Goal: Task Accomplishment & Management: Use online tool/utility

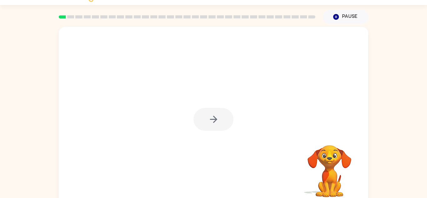
scroll to position [22, 0]
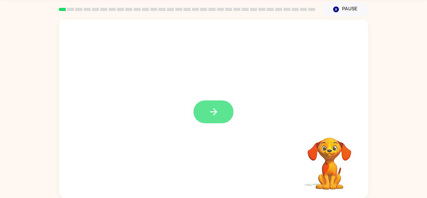
click at [219, 107] on button "button" at bounding box center [214, 111] width 40 height 23
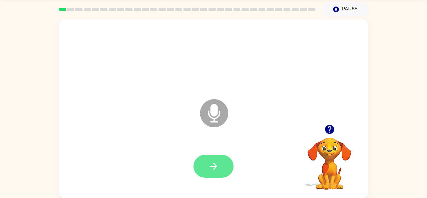
click at [212, 157] on button "button" at bounding box center [214, 166] width 40 height 23
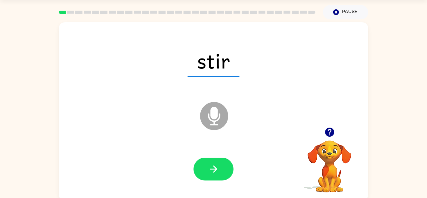
scroll to position [17, 0]
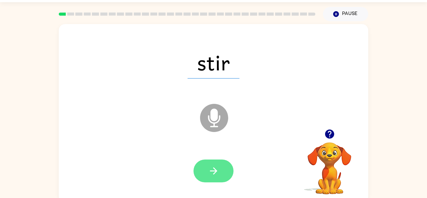
click at [217, 179] on button "button" at bounding box center [214, 171] width 40 height 23
click at [210, 162] on button "button" at bounding box center [214, 171] width 40 height 23
click at [210, 168] on icon "button" at bounding box center [213, 170] width 11 height 11
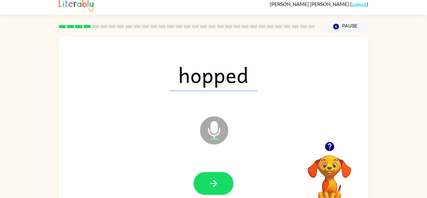
scroll to position [0, 0]
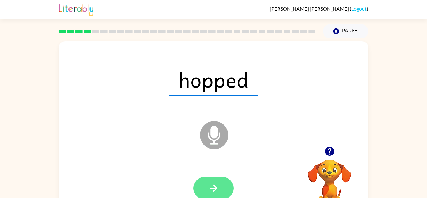
click at [213, 187] on icon "button" at bounding box center [213, 188] width 11 height 11
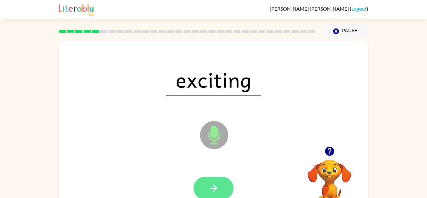
click at [215, 184] on icon "button" at bounding box center [213, 188] width 11 height 11
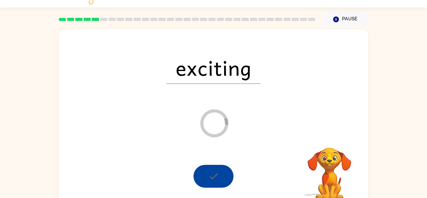
scroll to position [22, 0]
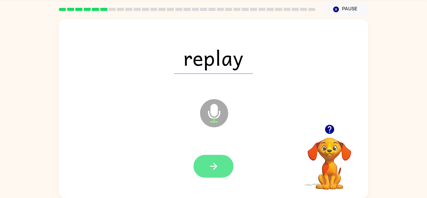
click at [207, 161] on button "button" at bounding box center [214, 166] width 40 height 23
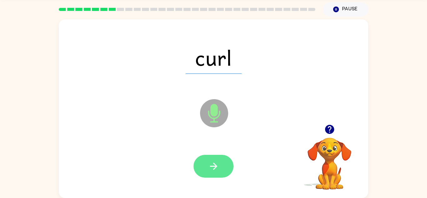
click at [225, 169] on button "button" at bounding box center [214, 166] width 40 height 23
click at [216, 155] on button "button" at bounding box center [214, 166] width 40 height 23
click at [200, 162] on button "button" at bounding box center [214, 166] width 40 height 23
click at [205, 169] on button "button" at bounding box center [214, 166] width 40 height 23
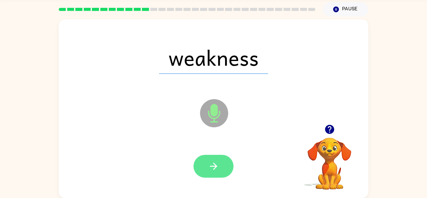
click at [225, 164] on button "button" at bounding box center [214, 166] width 40 height 23
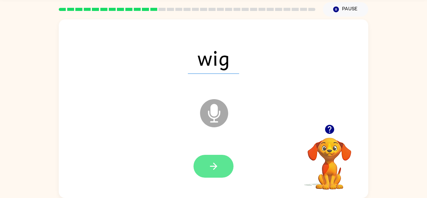
click at [212, 156] on button "button" at bounding box center [214, 166] width 40 height 23
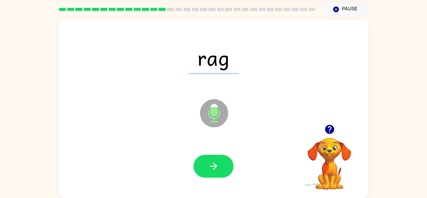
click at [213, 151] on div at bounding box center [213, 166] width 297 height 51
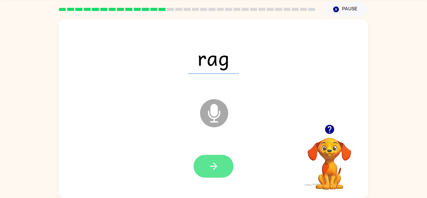
click at [216, 159] on button "button" at bounding box center [214, 166] width 40 height 23
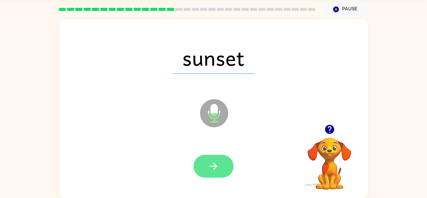
click at [210, 156] on button "button" at bounding box center [214, 166] width 40 height 23
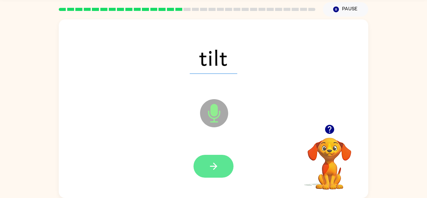
click at [210, 158] on button "button" at bounding box center [214, 166] width 40 height 23
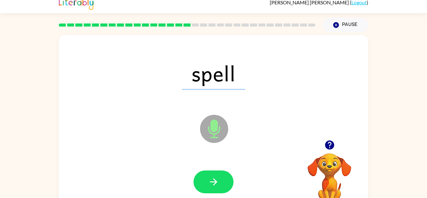
scroll to position [6, 0]
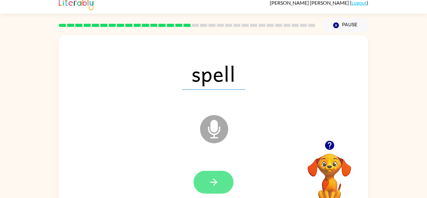
click at [214, 178] on icon "button" at bounding box center [213, 182] width 11 height 11
click at [222, 188] on button "button" at bounding box center [214, 182] width 40 height 23
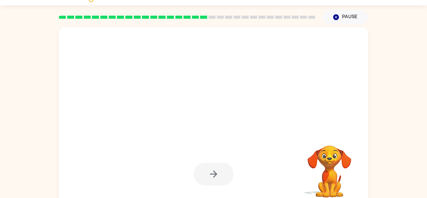
scroll to position [22, 0]
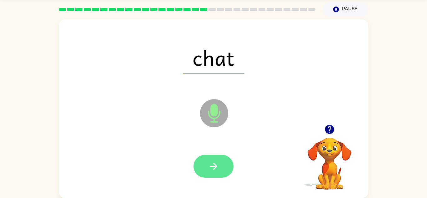
click at [205, 155] on button "button" at bounding box center [214, 166] width 40 height 23
click at [212, 161] on icon "button" at bounding box center [213, 166] width 11 height 11
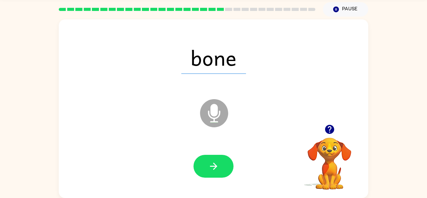
click at [214, 150] on div at bounding box center [213, 166] width 297 height 51
click at [227, 170] on button "button" at bounding box center [214, 166] width 40 height 23
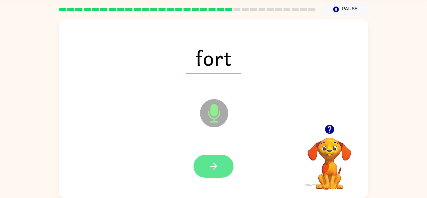
click at [216, 163] on icon "button" at bounding box center [213, 166] width 11 height 11
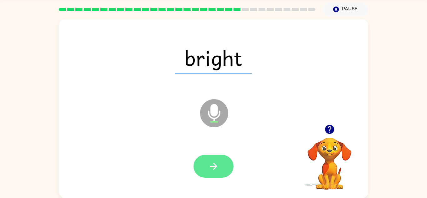
click at [209, 175] on button "button" at bounding box center [214, 166] width 40 height 23
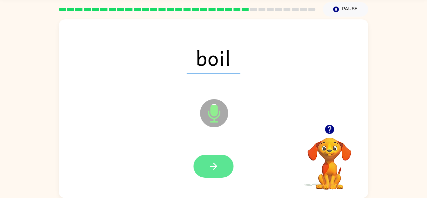
click at [208, 155] on button "button" at bounding box center [214, 166] width 40 height 23
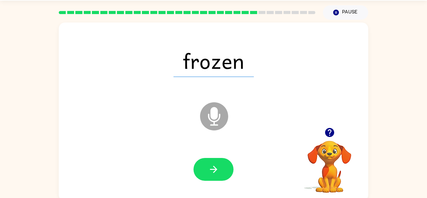
scroll to position [17, 0]
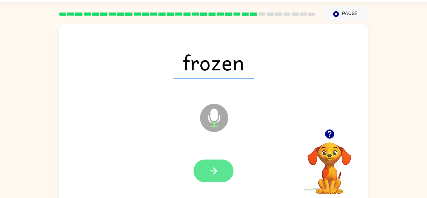
click at [205, 160] on button "button" at bounding box center [214, 171] width 40 height 23
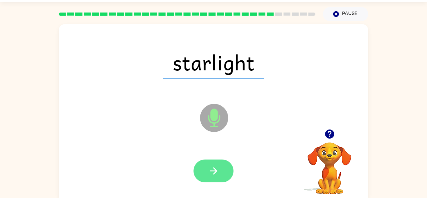
click at [218, 166] on icon "button" at bounding box center [213, 170] width 11 height 11
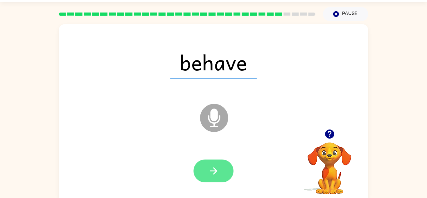
click at [214, 167] on icon "button" at bounding box center [213, 170] width 11 height 11
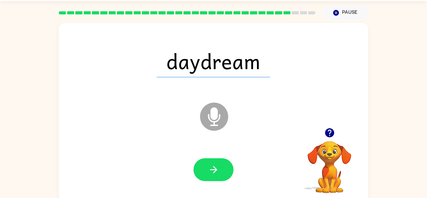
scroll to position [19, 0]
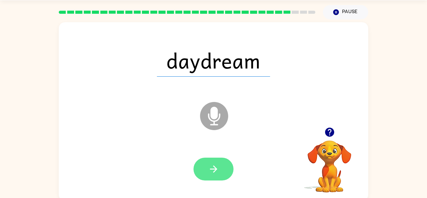
click at [205, 160] on button "button" at bounding box center [214, 169] width 40 height 23
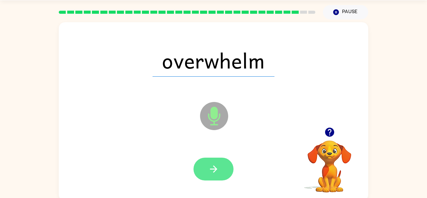
click at [212, 165] on icon "button" at bounding box center [213, 169] width 11 height 11
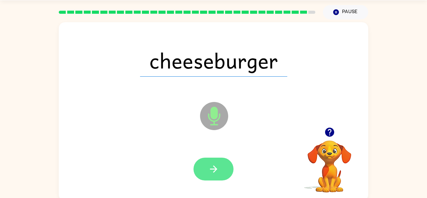
click at [211, 160] on button "button" at bounding box center [214, 169] width 40 height 23
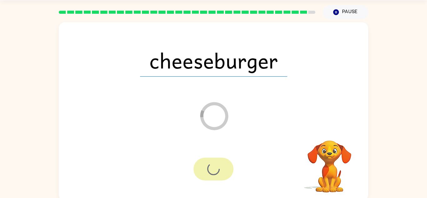
scroll to position [11, 0]
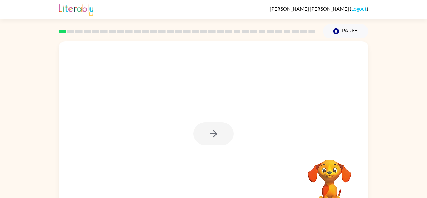
scroll to position [22, 0]
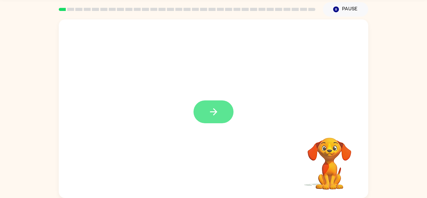
click at [224, 108] on button "button" at bounding box center [214, 111] width 40 height 23
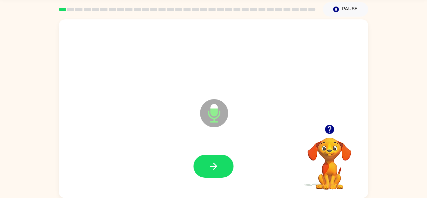
click at [192, 152] on div at bounding box center [213, 166] width 297 height 51
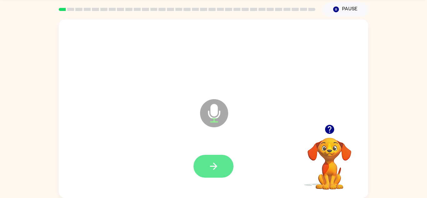
click at [210, 155] on button "button" at bounding box center [214, 166] width 40 height 23
click at [207, 159] on button "button" at bounding box center [214, 166] width 40 height 23
click at [202, 165] on button "button" at bounding box center [214, 166] width 40 height 23
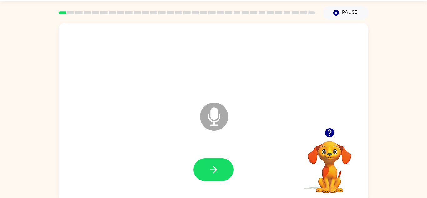
scroll to position [18, 0]
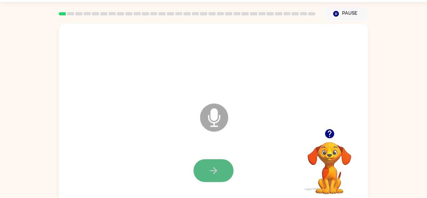
click at [220, 159] on button "button" at bounding box center [214, 170] width 40 height 23
click at [200, 171] on button "button" at bounding box center [214, 170] width 40 height 23
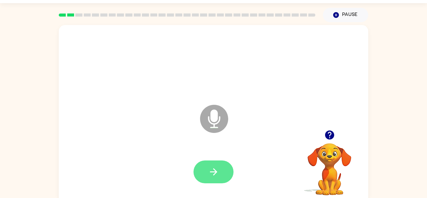
click at [203, 166] on button "button" at bounding box center [214, 171] width 40 height 23
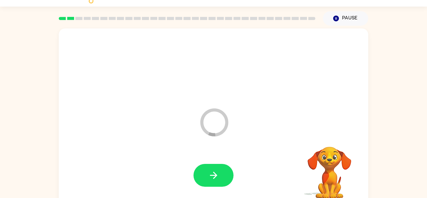
scroll to position [8, 0]
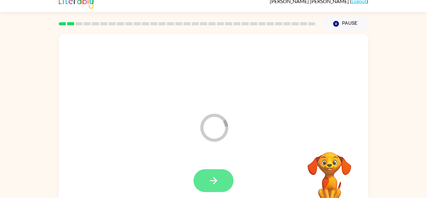
click at [212, 181] on icon "button" at bounding box center [213, 180] width 7 height 7
click at [219, 178] on icon "button" at bounding box center [213, 180] width 11 height 11
click at [211, 176] on icon "button" at bounding box center [213, 180] width 11 height 11
click at [207, 179] on button "button" at bounding box center [214, 180] width 40 height 23
click at [210, 175] on icon "button" at bounding box center [213, 180] width 11 height 11
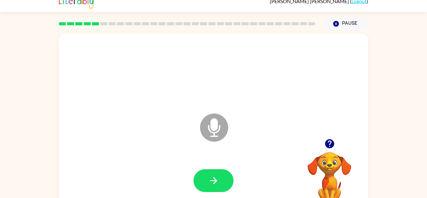
click at [206, 161] on div at bounding box center [213, 180] width 297 height 51
click at [215, 178] on icon "button" at bounding box center [213, 180] width 7 height 7
click at [210, 170] on button "button" at bounding box center [214, 180] width 40 height 23
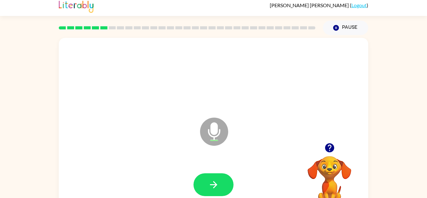
scroll to position [3, 0]
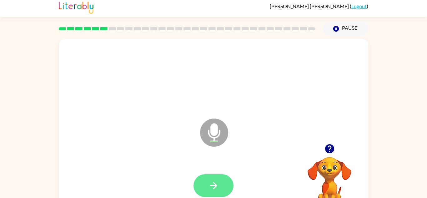
click at [216, 182] on icon "button" at bounding box center [213, 185] width 11 height 11
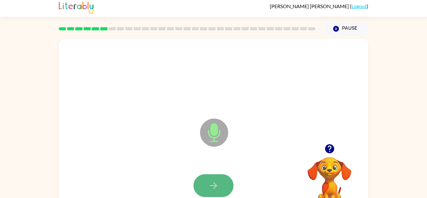
click at [209, 182] on icon "button" at bounding box center [213, 185] width 11 height 11
click at [210, 176] on button "button" at bounding box center [214, 185] width 40 height 23
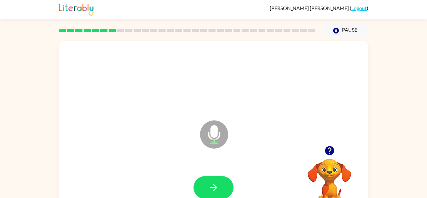
scroll to position [0, 0]
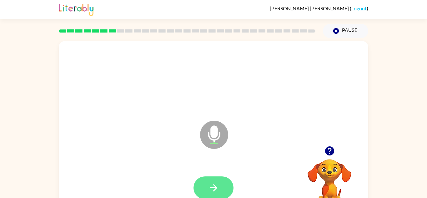
click at [203, 182] on button "button" at bounding box center [214, 187] width 40 height 23
click at [208, 185] on icon "button" at bounding box center [213, 187] width 11 height 11
click at [214, 190] on icon "button" at bounding box center [213, 187] width 11 height 11
click at [212, 179] on button "button" at bounding box center [214, 187] width 40 height 23
click at [202, 190] on button "button" at bounding box center [214, 187] width 40 height 23
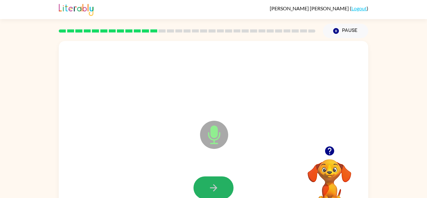
scroll to position [0, 0]
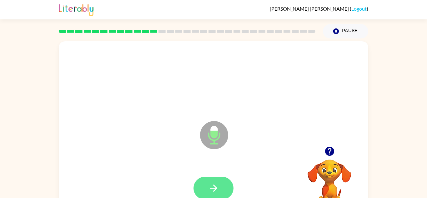
click at [204, 187] on button "button" at bounding box center [214, 188] width 40 height 23
click at [208, 195] on button "button" at bounding box center [214, 188] width 40 height 23
click at [208, 179] on button "button" at bounding box center [214, 188] width 40 height 23
click at [209, 183] on icon "button" at bounding box center [213, 188] width 11 height 11
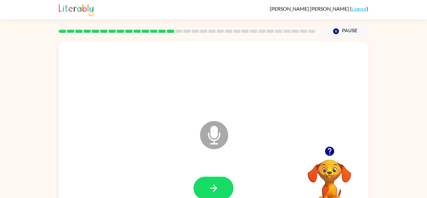
click at [230, 174] on div at bounding box center [213, 188] width 297 height 51
click at [213, 181] on button "button" at bounding box center [214, 188] width 40 height 23
click at [209, 180] on button "button" at bounding box center [214, 188] width 40 height 23
click at [216, 196] on button "button" at bounding box center [214, 188] width 40 height 23
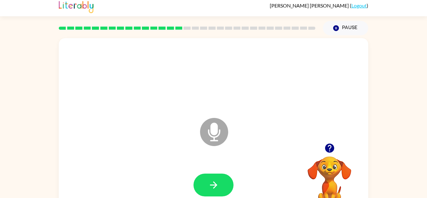
scroll to position [4, 0]
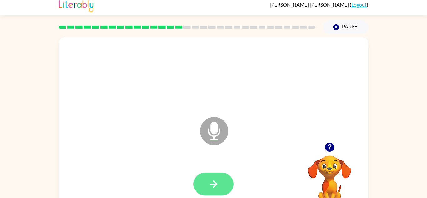
click at [206, 174] on button "button" at bounding box center [214, 184] width 40 height 23
click at [201, 173] on div at bounding box center [214, 184] width 40 height 23
click at [215, 182] on icon "button" at bounding box center [213, 183] width 7 height 7
click at [212, 174] on button "button" at bounding box center [214, 184] width 40 height 23
click at [212, 179] on icon "button" at bounding box center [213, 184] width 11 height 11
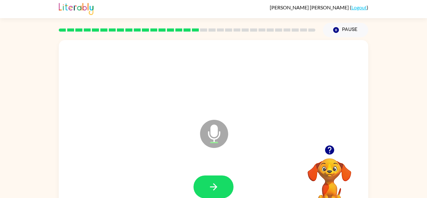
scroll to position [1, 0]
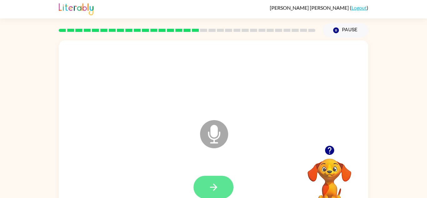
click at [207, 184] on button "button" at bounding box center [214, 187] width 40 height 23
click at [210, 183] on icon "button" at bounding box center [213, 187] width 11 height 11
click at [204, 186] on button "button" at bounding box center [214, 187] width 40 height 23
click at [209, 188] on icon "button" at bounding box center [213, 187] width 11 height 11
click at [211, 176] on button "button" at bounding box center [214, 187] width 40 height 23
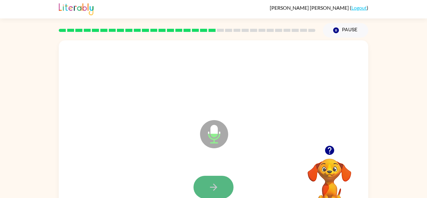
click at [212, 176] on button "button" at bounding box center [214, 187] width 40 height 23
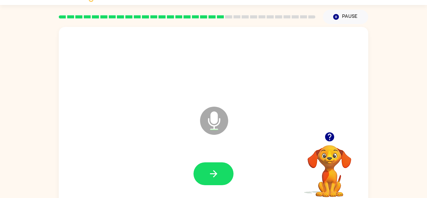
scroll to position [22, 0]
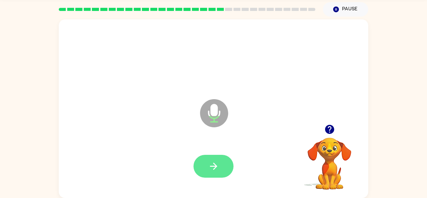
click at [219, 169] on button "button" at bounding box center [214, 166] width 40 height 23
click at [209, 165] on icon "button" at bounding box center [213, 166] width 11 height 11
click at [221, 160] on button "button" at bounding box center [214, 166] width 40 height 23
click at [221, 175] on button "button" at bounding box center [214, 166] width 40 height 23
click at [216, 166] on icon "button" at bounding box center [213, 166] width 7 height 7
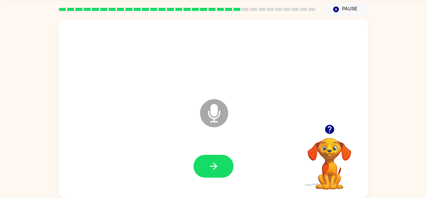
click at [218, 141] on icon "Microphone The Microphone is here when it is your turn to talk" at bounding box center [246, 121] width 94 height 47
click at [215, 155] on button "button" at bounding box center [214, 166] width 40 height 23
click at [223, 164] on div at bounding box center [214, 166] width 40 height 23
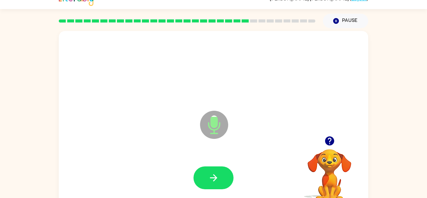
scroll to position [10, 0]
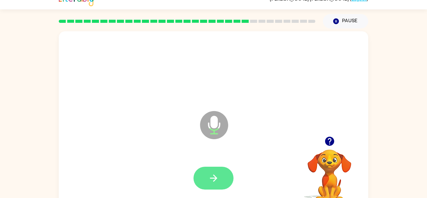
click at [216, 171] on button "button" at bounding box center [214, 178] width 40 height 23
click at [208, 175] on icon "button" at bounding box center [213, 178] width 11 height 11
click at [212, 175] on icon "button" at bounding box center [213, 178] width 11 height 11
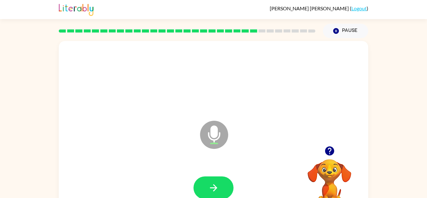
scroll to position [0, 0]
click at [214, 170] on div at bounding box center [213, 188] width 297 height 51
click at [215, 185] on icon "button" at bounding box center [213, 188] width 11 height 11
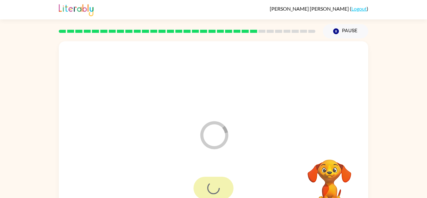
scroll to position [22, 0]
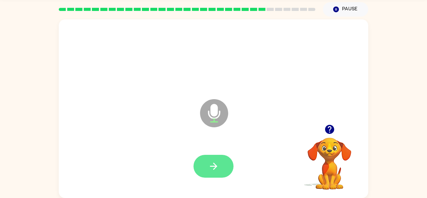
click at [205, 158] on button "button" at bounding box center [214, 166] width 40 height 23
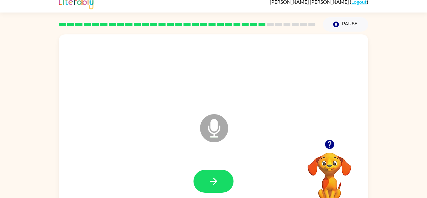
scroll to position [0, 0]
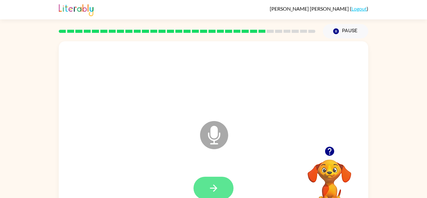
click at [205, 192] on button "button" at bounding box center [214, 188] width 40 height 23
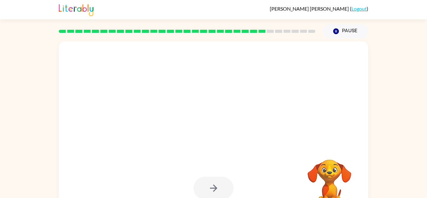
drag, startPoint x: 233, startPoint y: 141, endPoint x: 215, endPoint y: 87, distance: 57.8
click at [215, 87] on div at bounding box center [214, 130] width 310 height 179
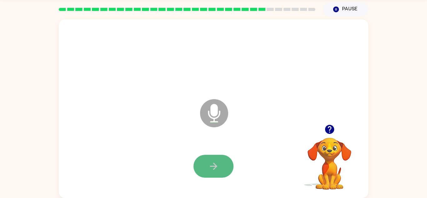
click at [213, 162] on icon "button" at bounding box center [213, 166] width 11 height 11
click at [213, 161] on icon "button" at bounding box center [213, 166] width 11 height 11
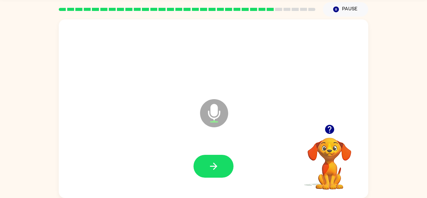
click at [213, 161] on icon "button" at bounding box center [213, 166] width 11 height 11
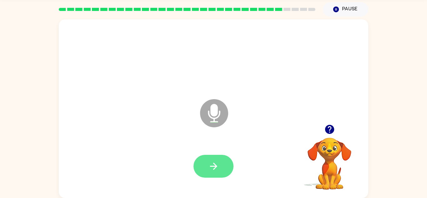
click at [211, 161] on icon "button" at bounding box center [213, 166] width 11 height 11
click at [216, 164] on icon "button" at bounding box center [213, 166] width 11 height 11
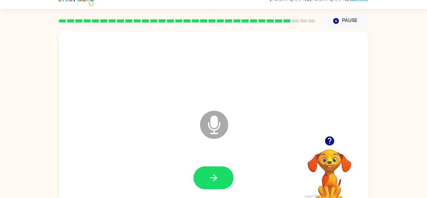
scroll to position [10, 0]
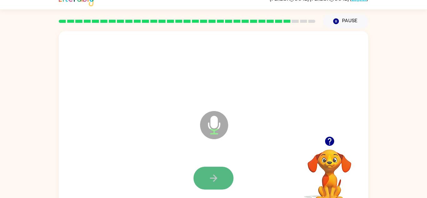
click at [213, 170] on button "button" at bounding box center [214, 178] width 40 height 23
click at [211, 161] on div at bounding box center [213, 178] width 297 height 51
click at [215, 170] on button "button" at bounding box center [214, 178] width 40 height 23
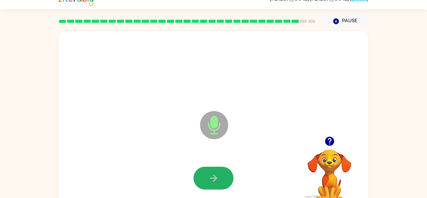
click at [215, 170] on button "button" at bounding box center [214, 178] width 40 height 23
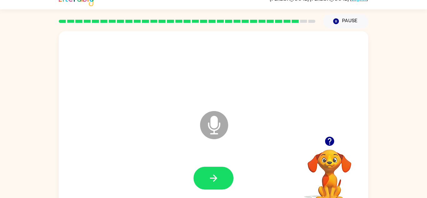
click at [215, 170] on button "button" at bounding box center [214, 178] width 40 height 23
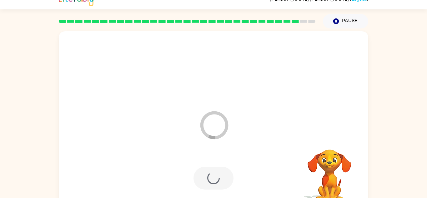
click at [217, 170] on div at bounding box center [214, 178] width 40 height 23
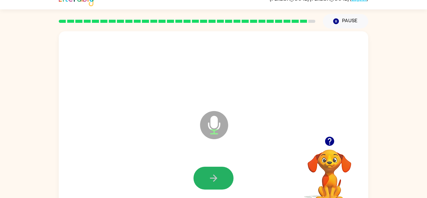
drag, startPoint x: 217, startPoint y: 170, endPoint x: 216, endPoint y: 166, distance: 4.1
click at [216, 166] on div at bounding box center [213, 178] width 297 height 51
click at [215, 173] on icon "button" at bounding box center [213, 178] width 11 height 11
click at [217, 177] on icon "button" at bounding box center [213, 178] width 11 height 11
